Goal: Task Accomplishment & Management: Use online tool/utility

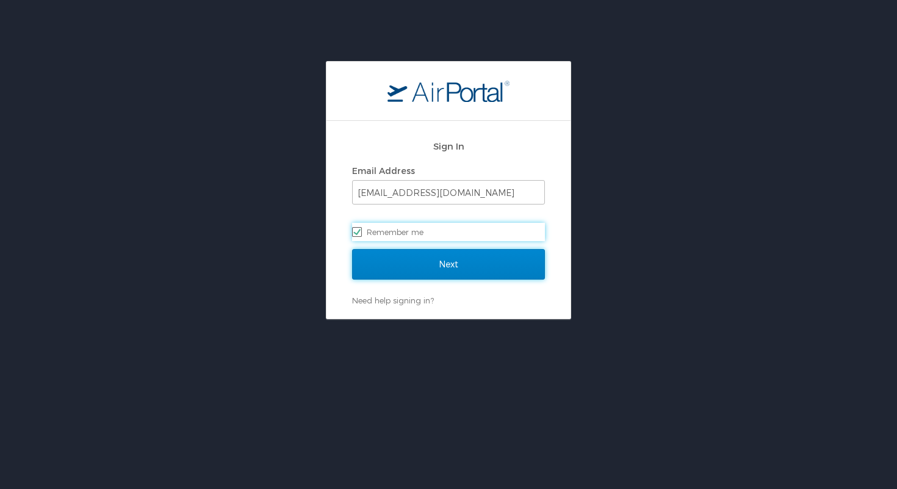
click at [446, 262] on input "Next" at bounding box center [448, 264] width 193 height 31
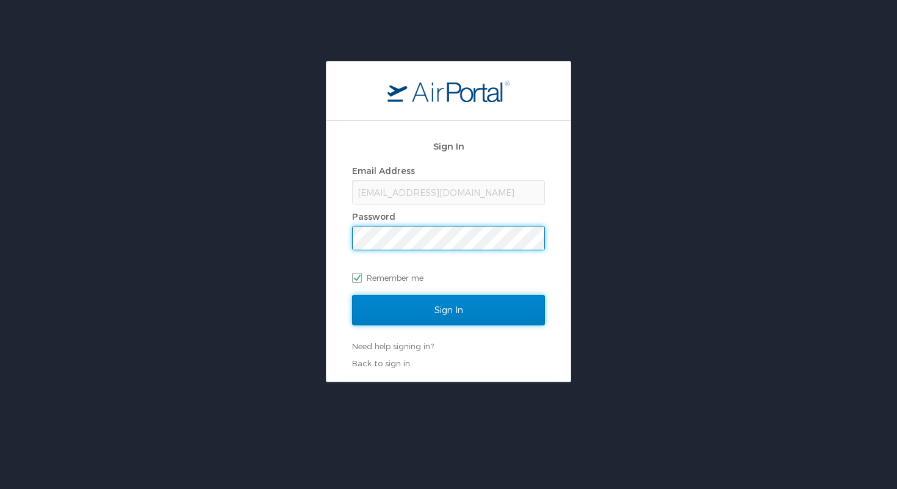
click at [439, 309] on input "Sign In" at bounding box center [448, 310] width 193 height 31
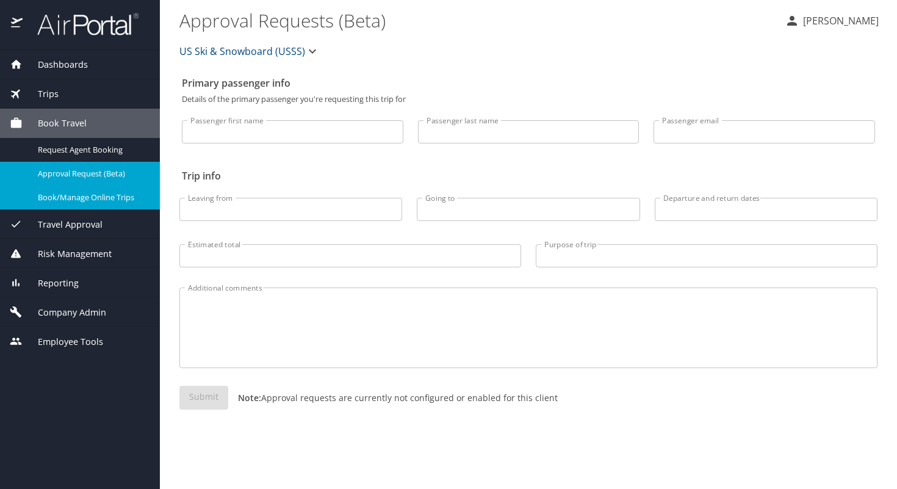
click at [98, 199] on span "Book/Manage Online Trips" at bounding box center [91, 198] width 107 height 12
